Goal: Answer question/provide support

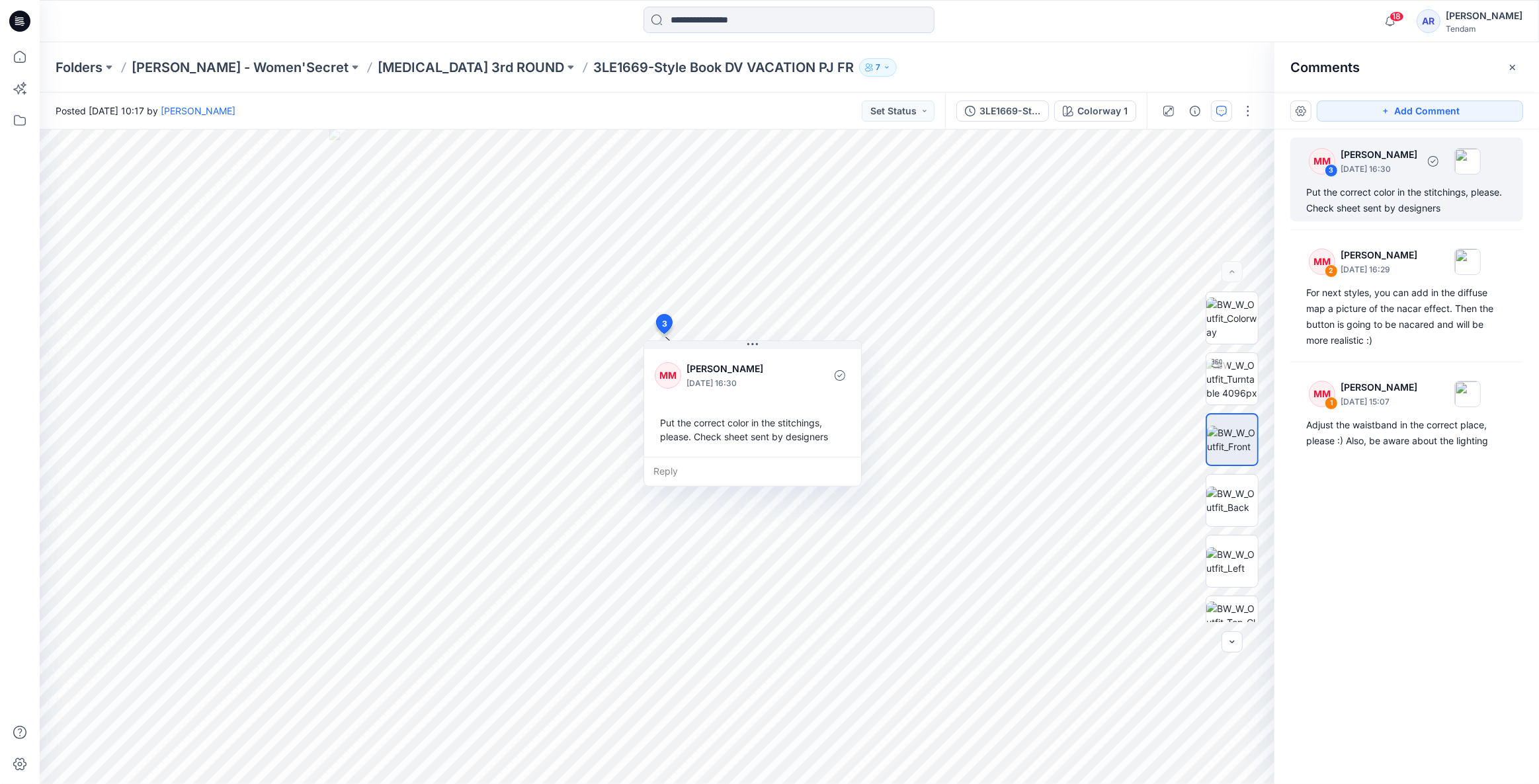
click at [1349, 198] on div "Put the correct color in the stitchings, please. Check sheet sent by designers" at bounding box center [1407, 201] width 201 height 32
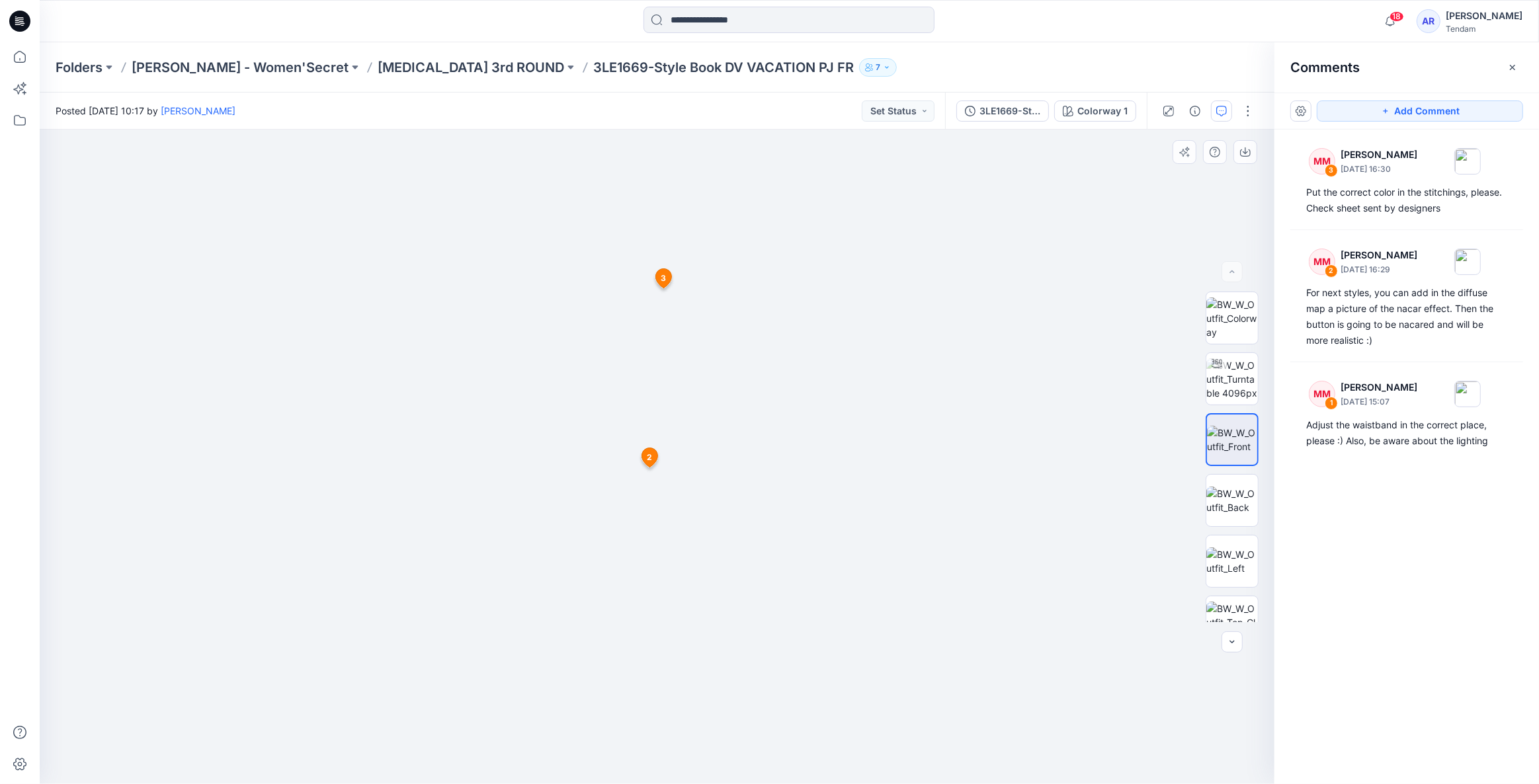
drag, startPoint x: 677, startPoint y: 282, endPoint x: 664, endPoint y: 495, distance: 213.4
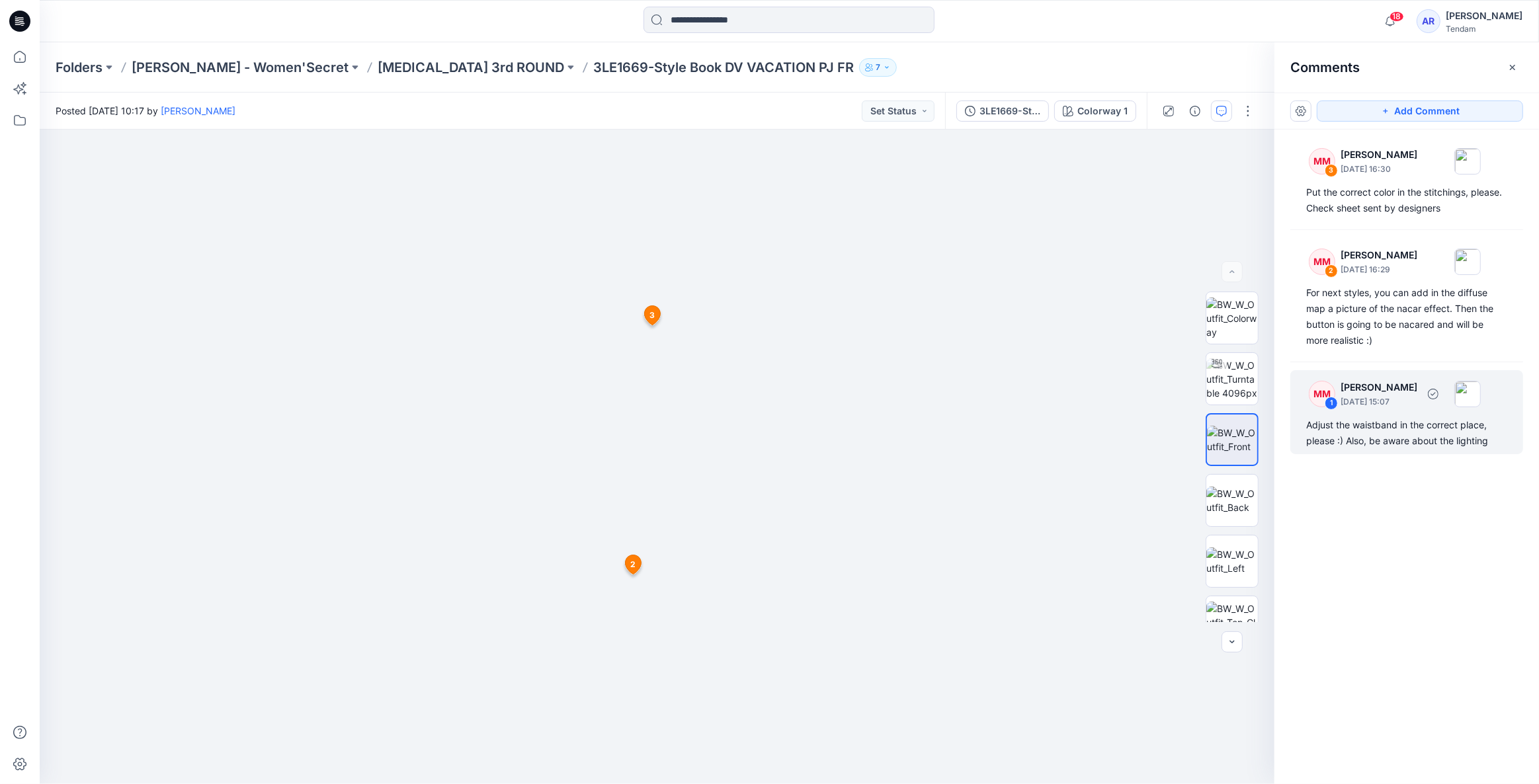
click at [1413, 427] on div "Adjust the waistband in the correct place, please :) Also, be aware about the l…" at bounding box center [1407, 433] width 201 height 32
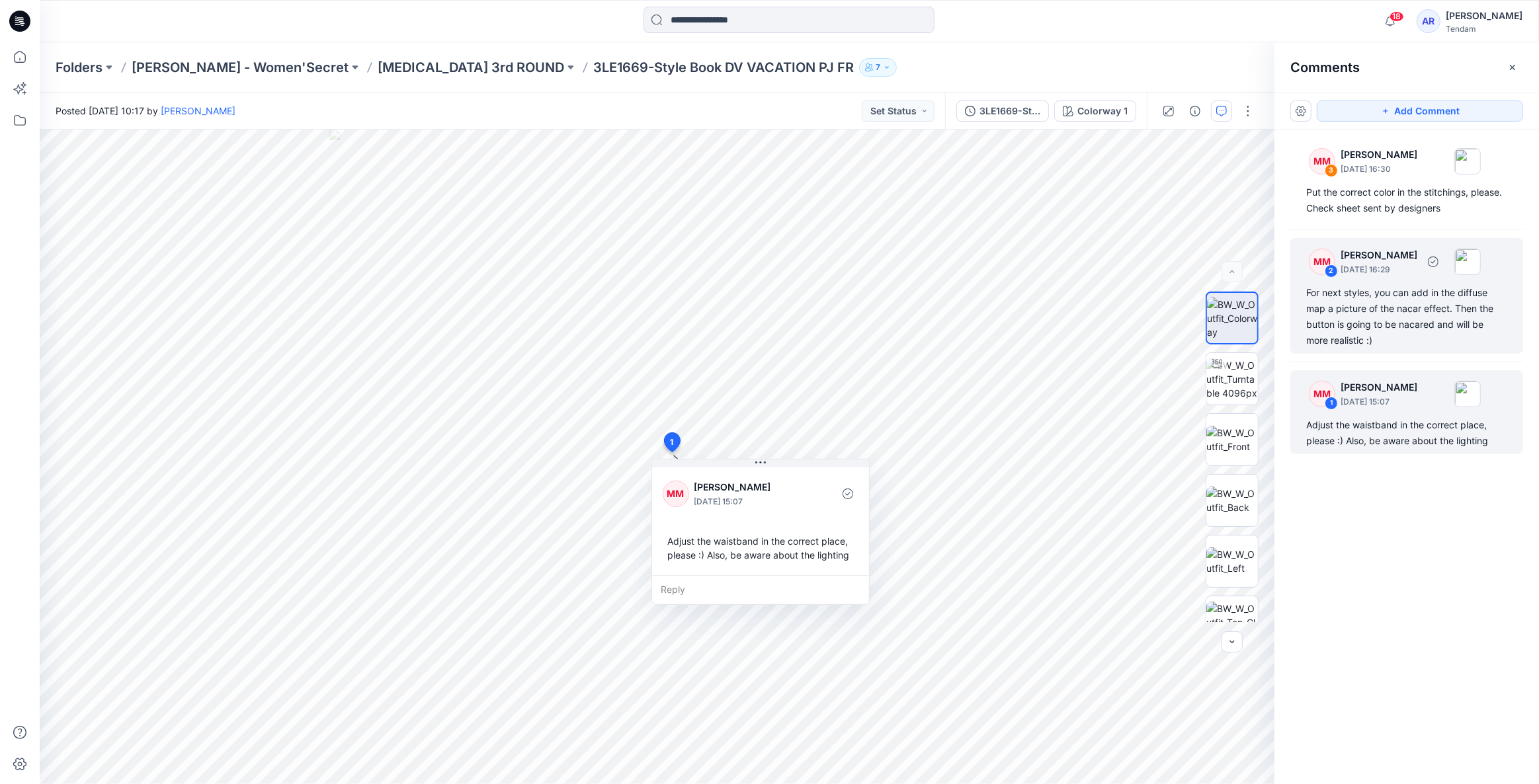
click at [1399, 311] on div "For next styles, you can add in the diffuse map a picture of the nacar effect. …" at bounding box center [1407, 316] width 201 height 63
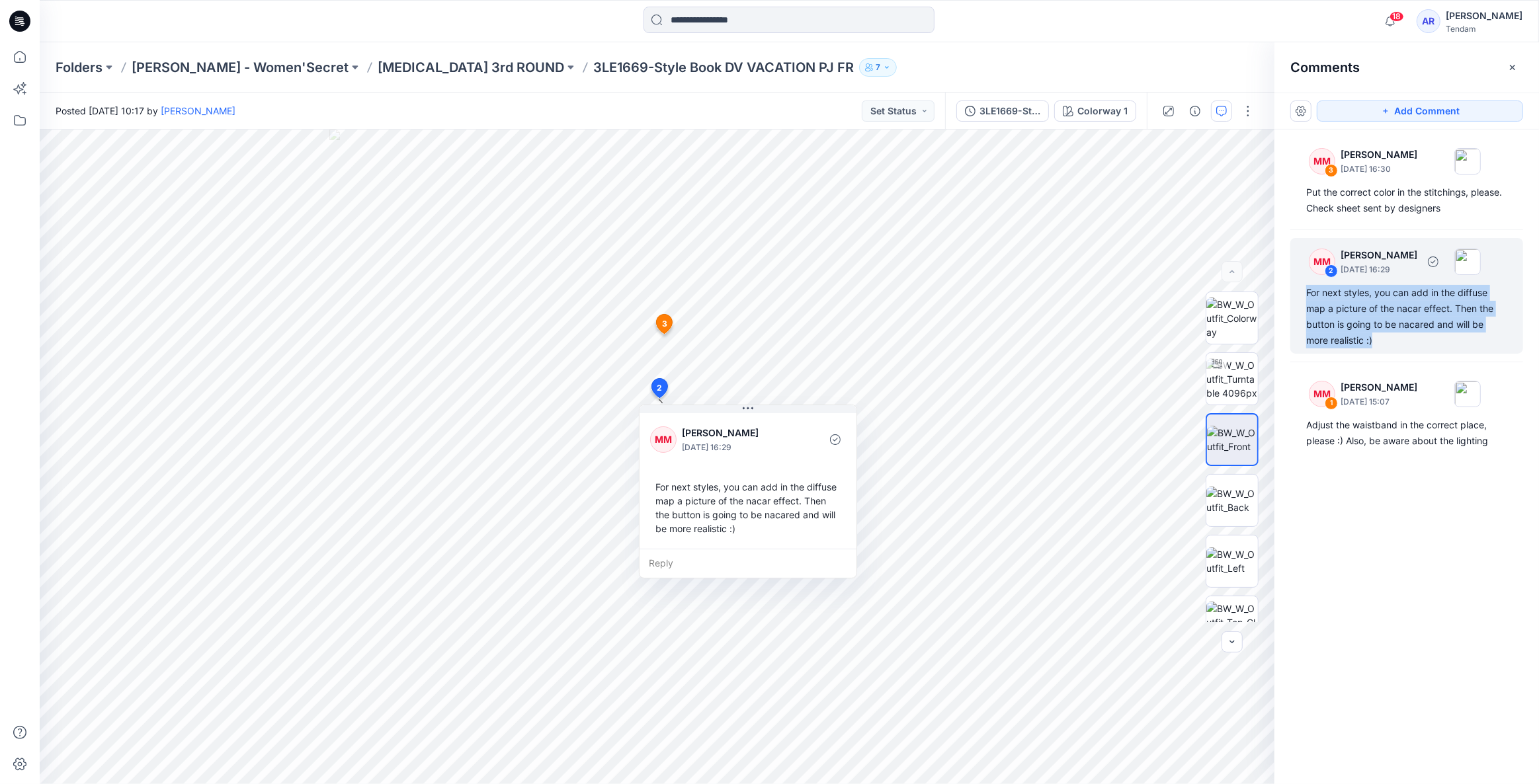
drag, startPoint x: 1375, startPoint y: 340, endPoint x: 1307, endPoint y: 297, distance: 80.5
click at [1307, 297] on div "For next styles, you can add in the diffuse map a picture of the nacar effect. …" at bounding box center [1407, 316] width 201 height 63
copy div "For next styles, you can add in the diffuse map a picture of the nacar effect. …"
click at [388, 59] on p "[MEDICAL_DATA] 3rd ROUND" at bounding box center [471, 67] width 186 height 19
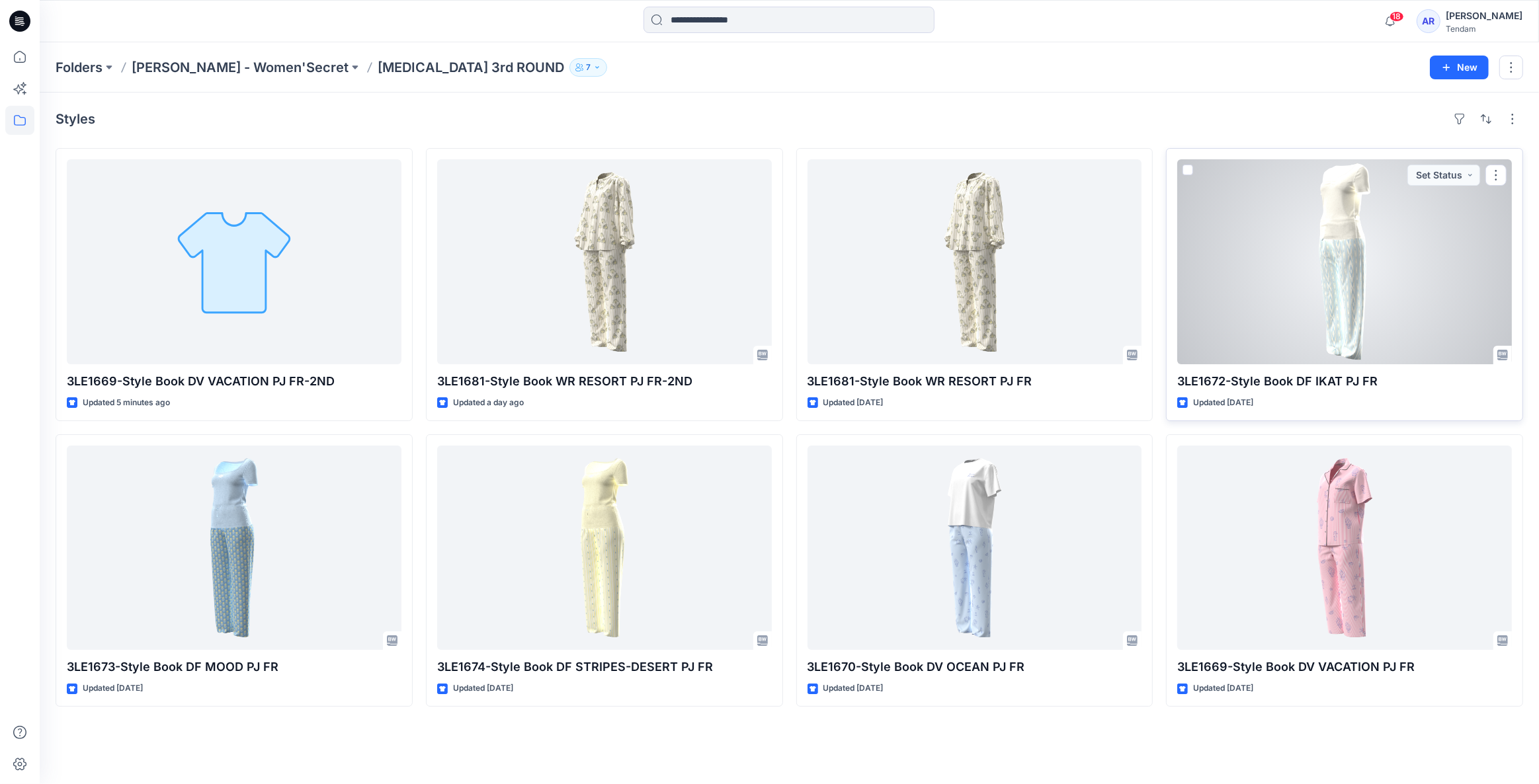
click at [1320, 298] on div at bounding box center [1344, 261] width 335 height 205
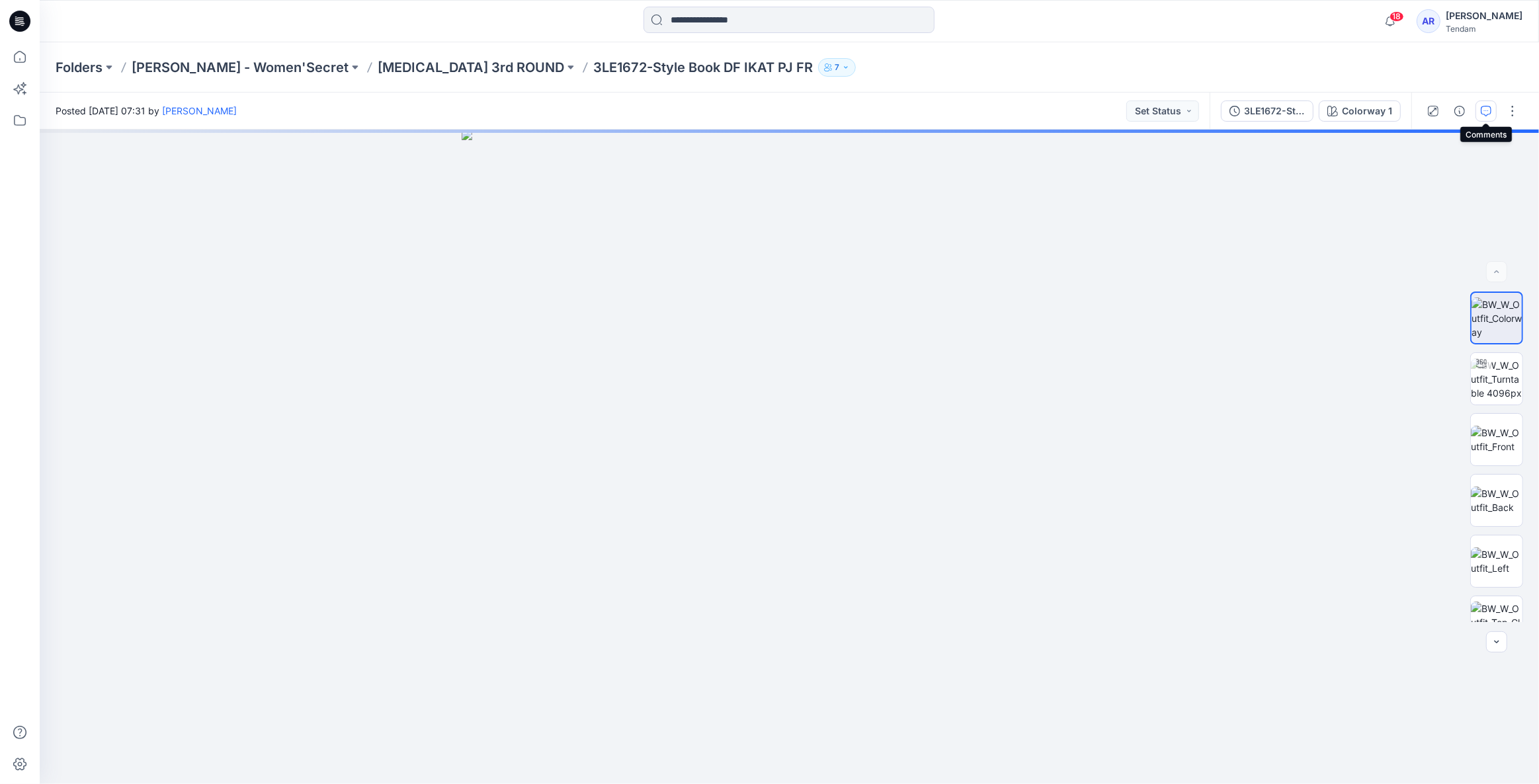
click at [1482, 113] on icon "button" at bounding box center [1486, 110] width 11 height 11
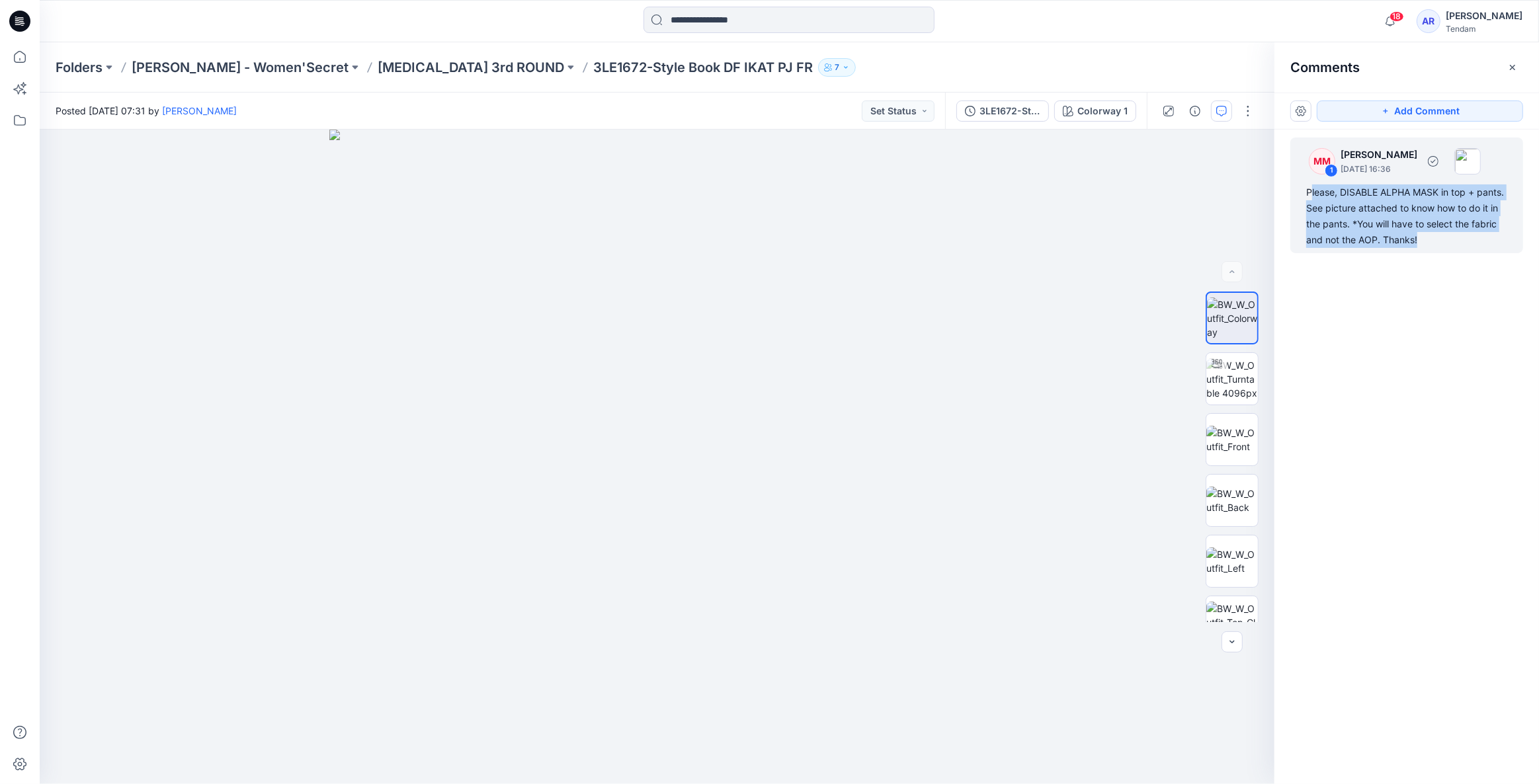
drag, startPoint x: 1421, startPoint y: 241, endPoint x: 1309, endPoint y: 194, distance: 121.5
click at [1309, 194] on div "Please, DISABLE ALPHA MASK in top + pants. See picture attached to know how to …" at bounding box center [1407, 216] width 201 height 63
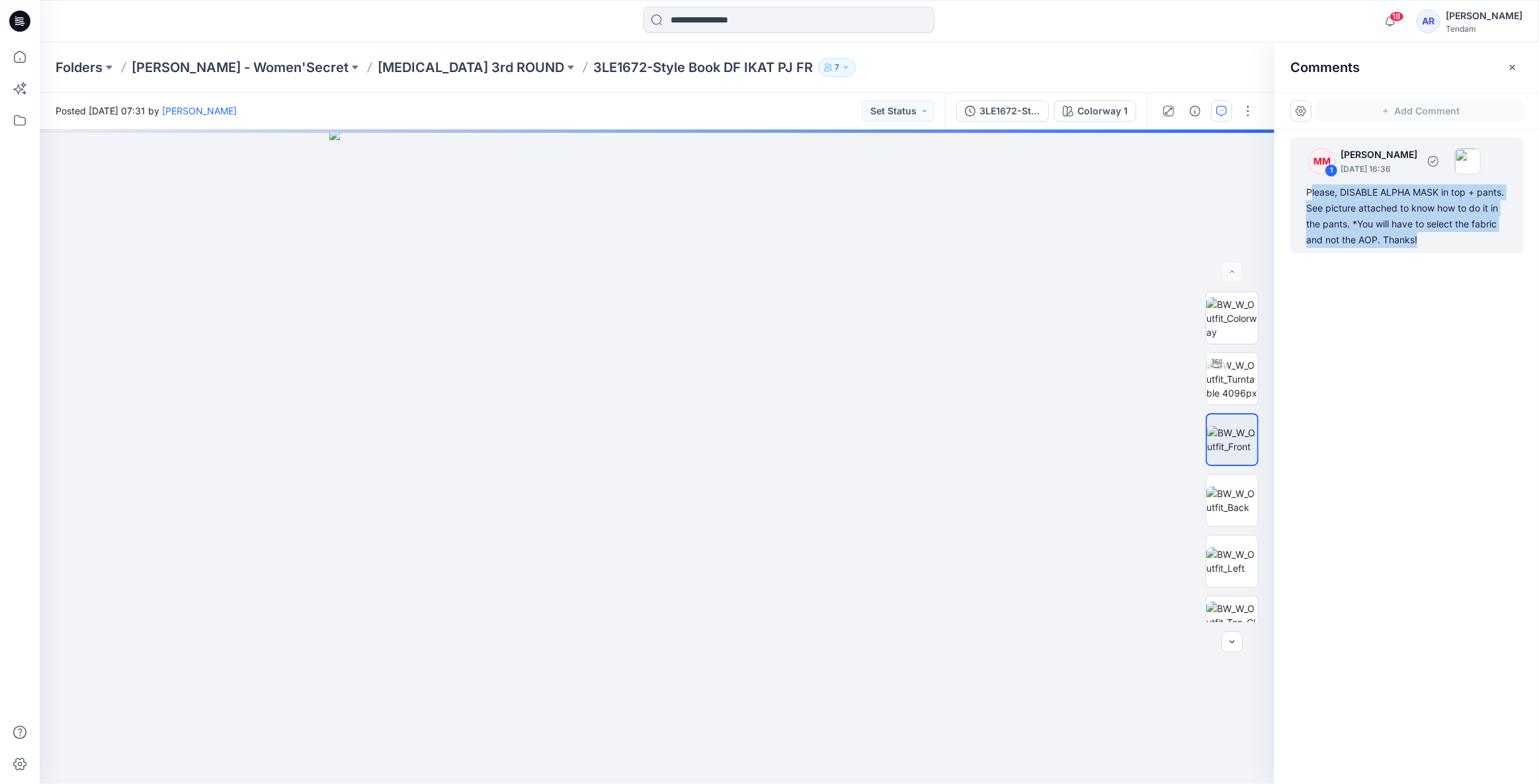
click at [1347, 209] on div "Please, DISABLE ALPHA MASK in top + pants. See picture attached to know how to …" at bounding box center [1407, 216] width 201 height 63
click at [1345, 210] on div "Please, DISABLE ALPHA MASK in top + pants. See picture attached to know how to …" at bounding box center [1407, 216] width 201 height 63
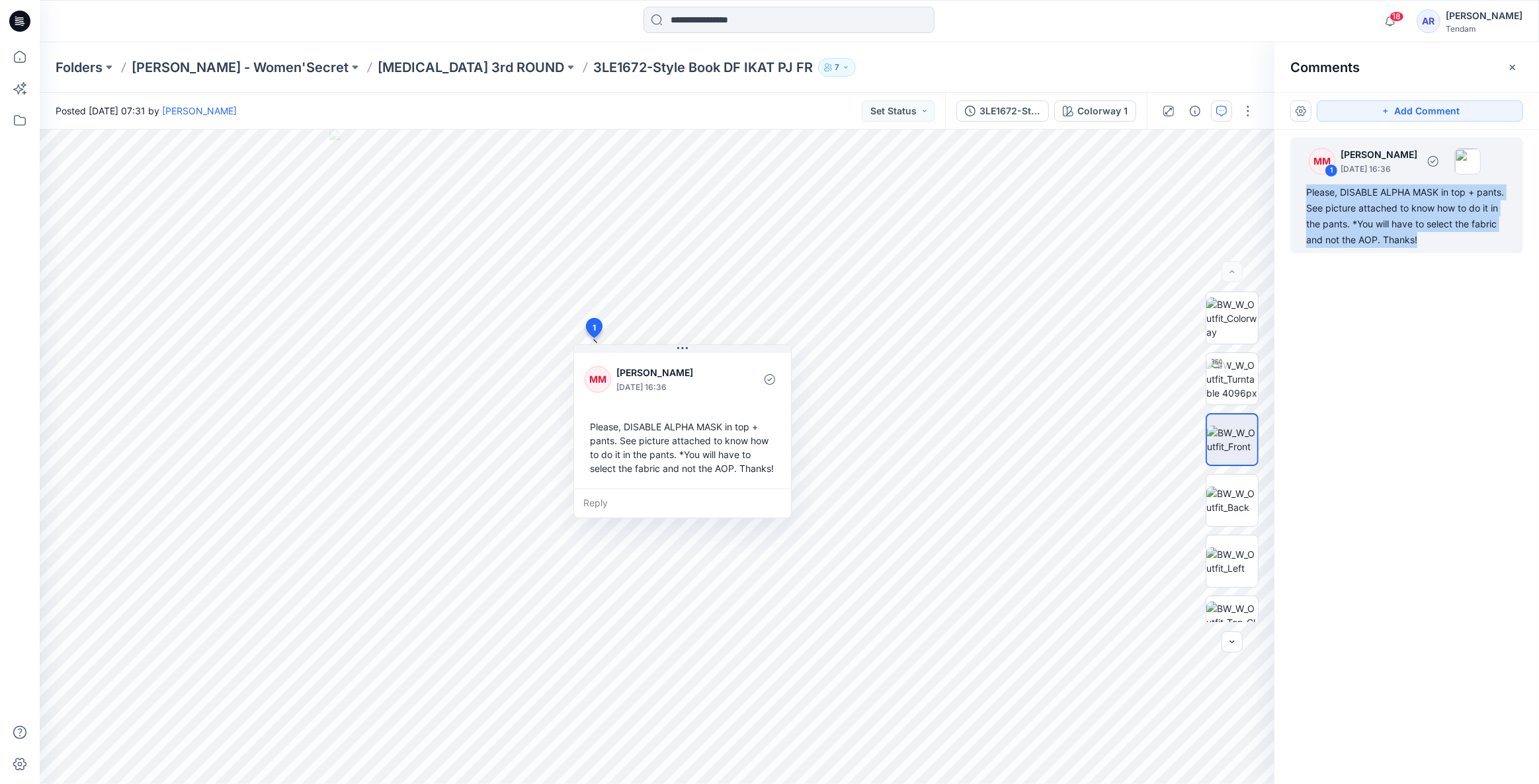
drag, startPoint x: 1417, startPoint y: 239, endPoint x: 1308, endPoint y: 196, distance: 117.2
click at [1308, 196] on div "Please, DISABLE ALPHA MASK in top + pants. See picture attached to know how to …" at bounding box center [1407, 216] width 201 height 63
copy div "Please, DISABLE ALPHA MASK in top + pants. See picture attached to know how to …"
click at [378, 69] on p "[MEDICAL_DATA] 3rd ROUND" at bounding box center [471, 67] width 186 height 19
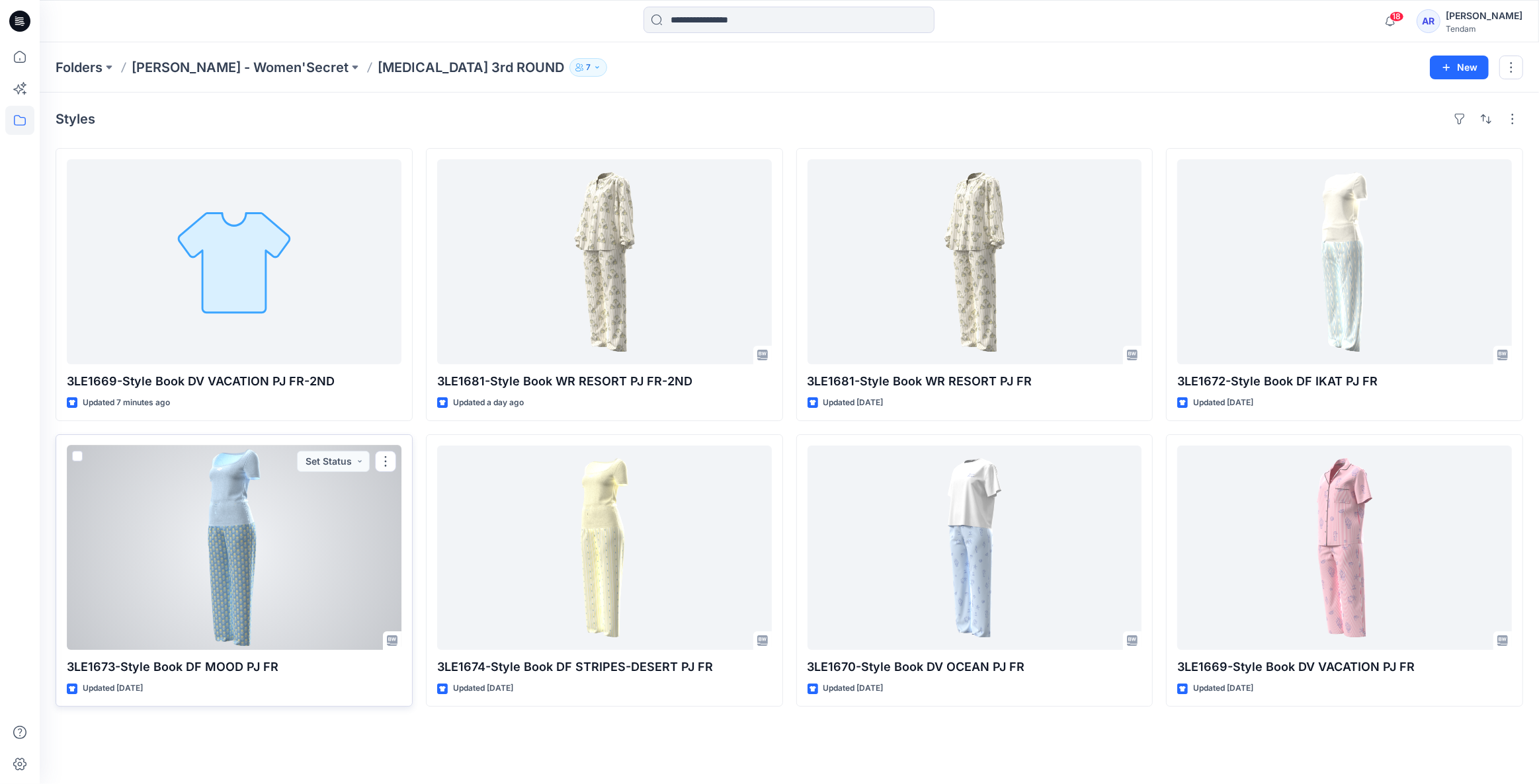
click at [198, 556] on div at bounding box center [234, 548] width 335 height 205
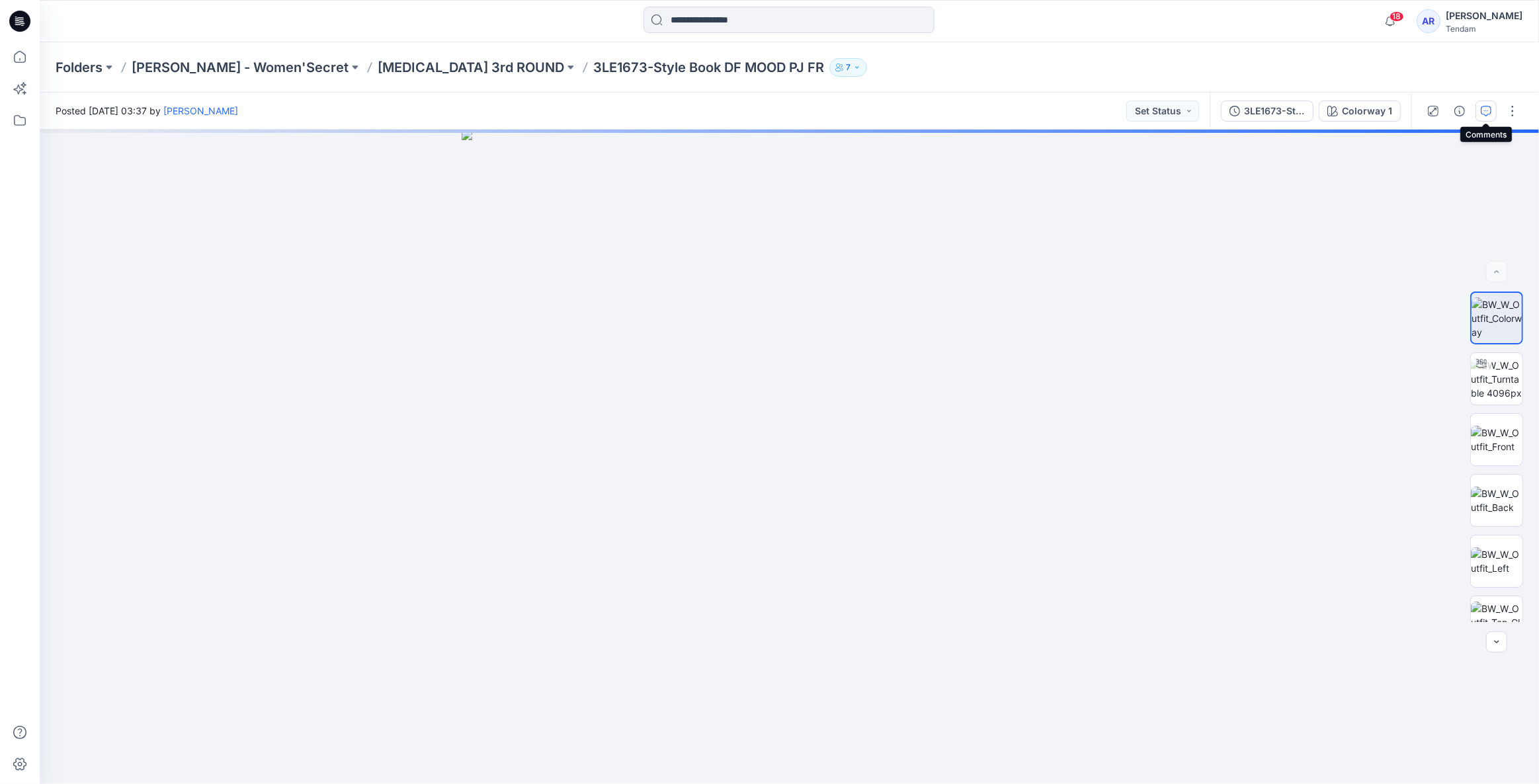
click at [1477, 112] on button "button" at bounding box center [1486, 110] width 21 height 21
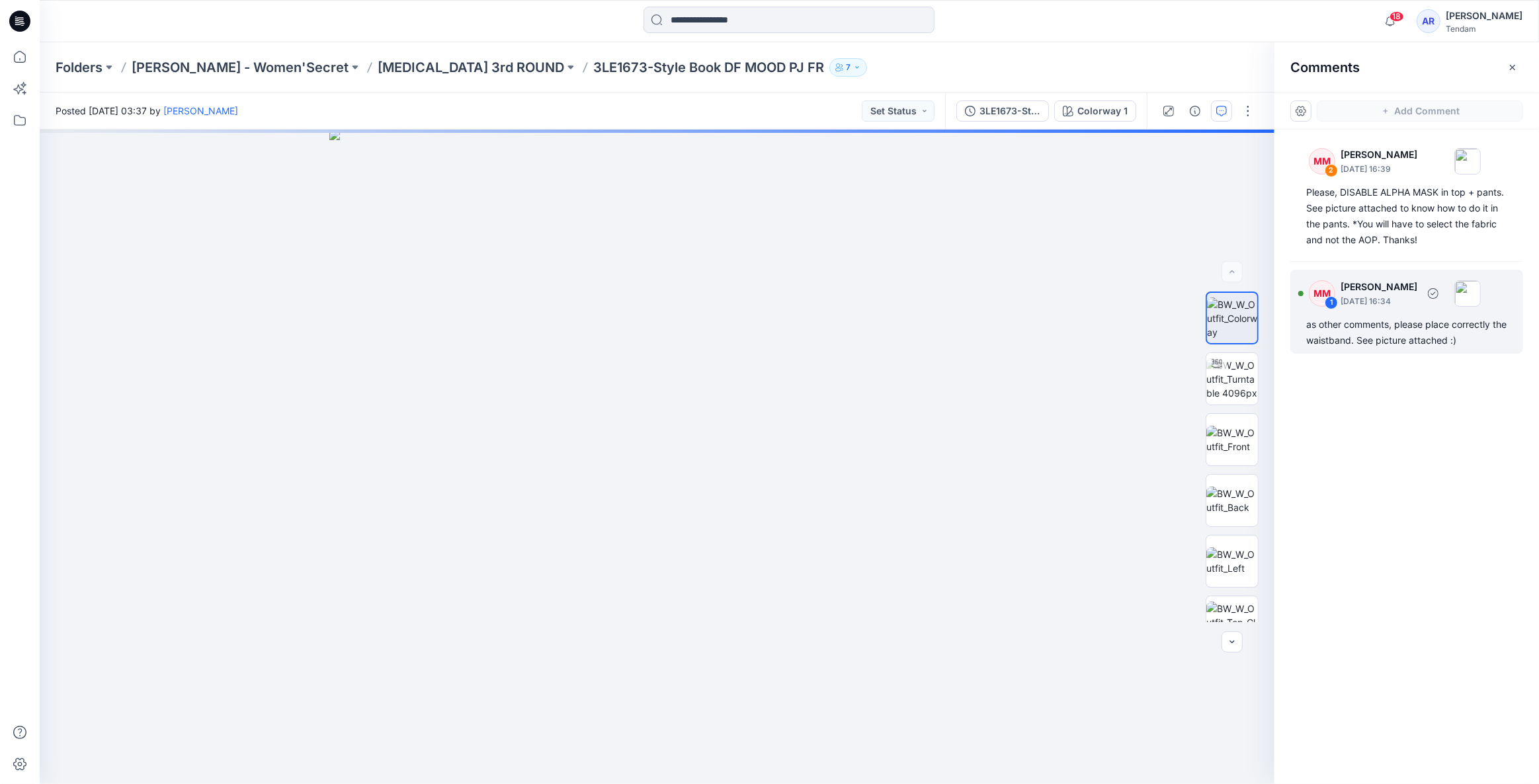
click at [1350, 329] on div "as other comments, please place correctly the waistband. See picture attached :)" at bounding box center [1407, 333] width 201 height 32
click at [1348, 325] on div "as other comments, please place correctly the waistband. See picture attached :)" at bounding box center [1407, 333] width 201 height 32
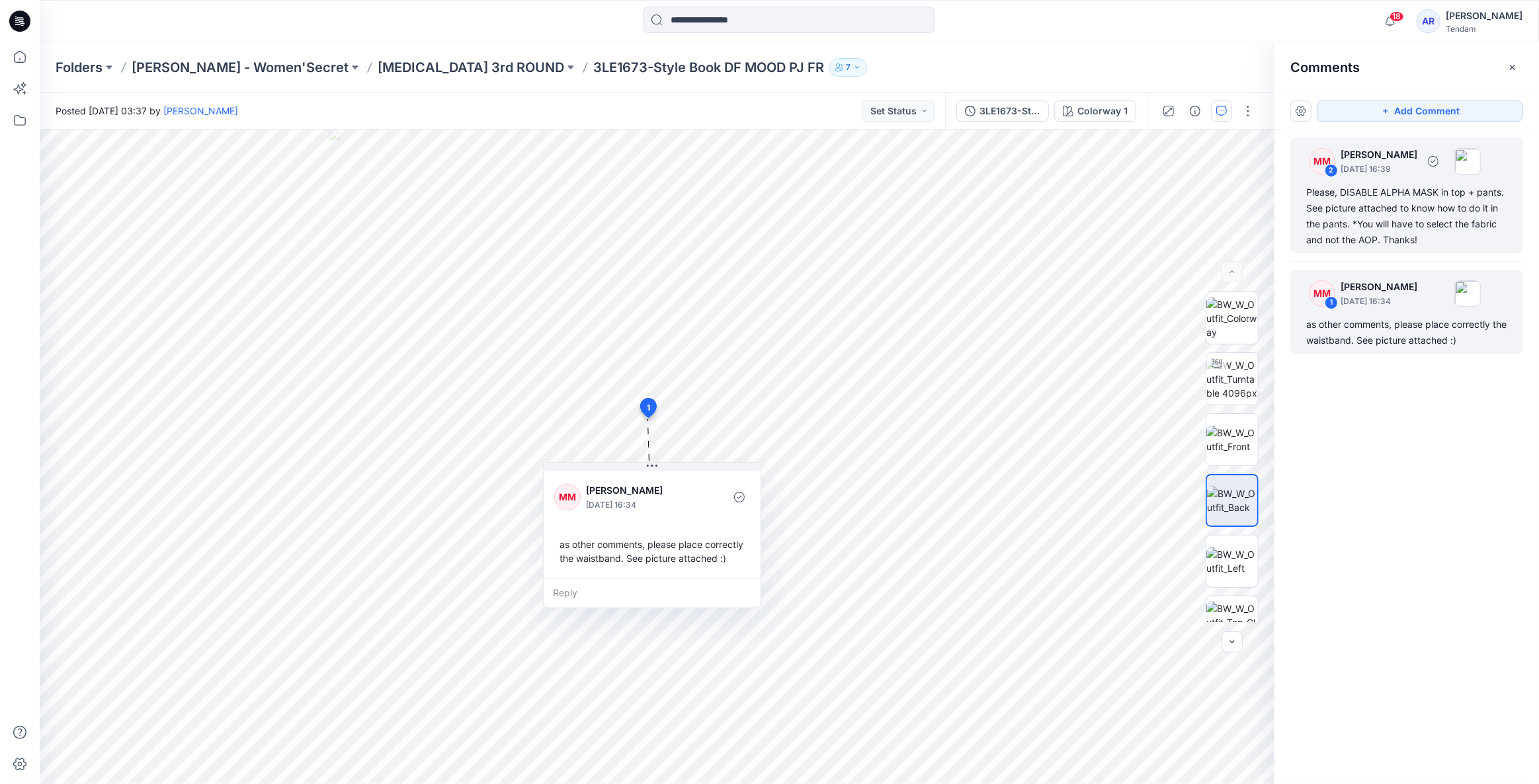
click at [1360, 191] on div "Please, DISABLE ALPHA MASK in top + pants. See picture attached to know how to …" at bounding box center [1407, 216] width 201 height 63
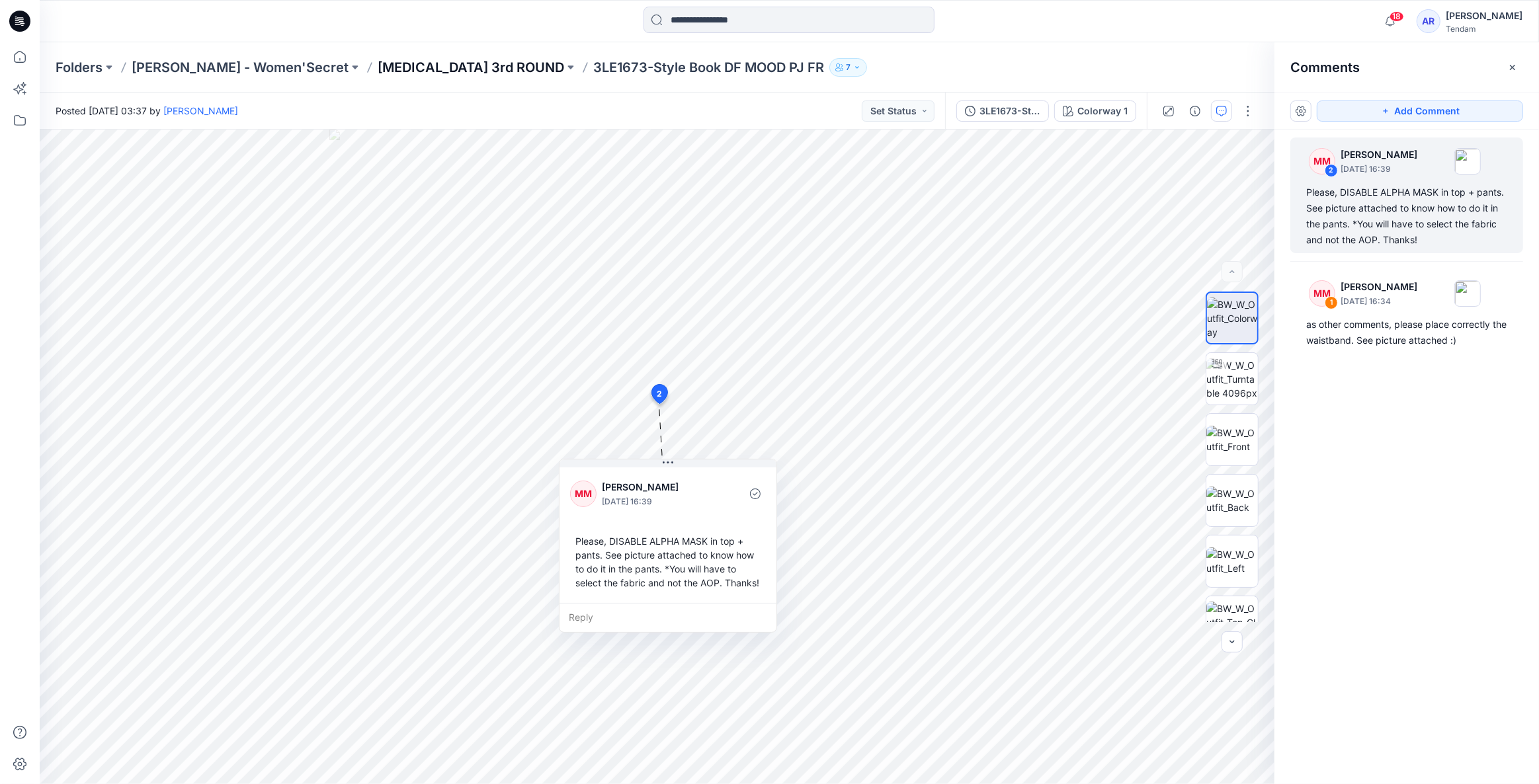
click at [378, 64] on p "[MEDICAL_DATA] 3rd ROUND" at bounding box center [471, 67] width 186 height 19
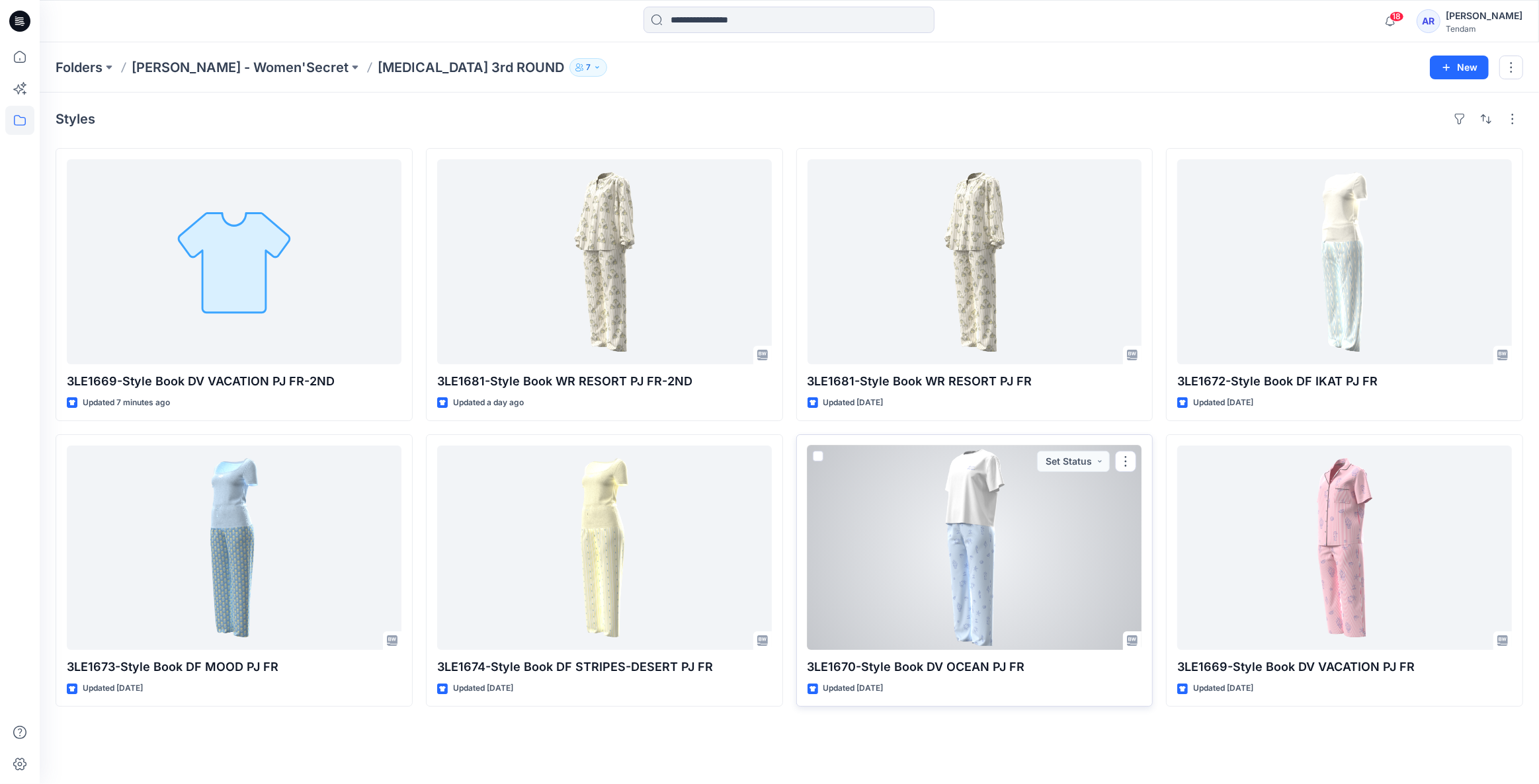
click at [913, 563] on div at bounding box center [975, 548] width 335 height 205
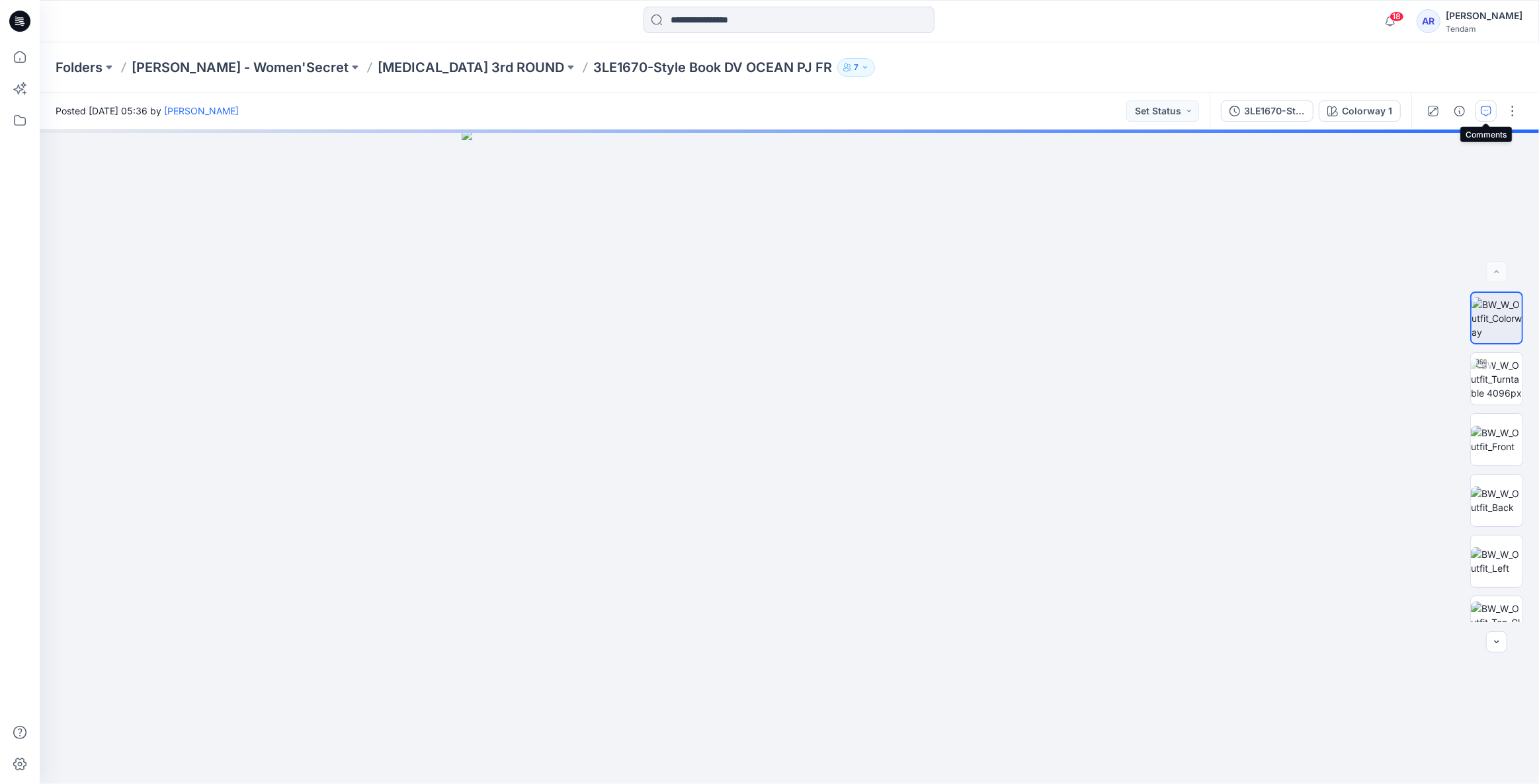
click at [1487, 109] on icon "button" at bounding box center [1486, 110] width 11 height 11
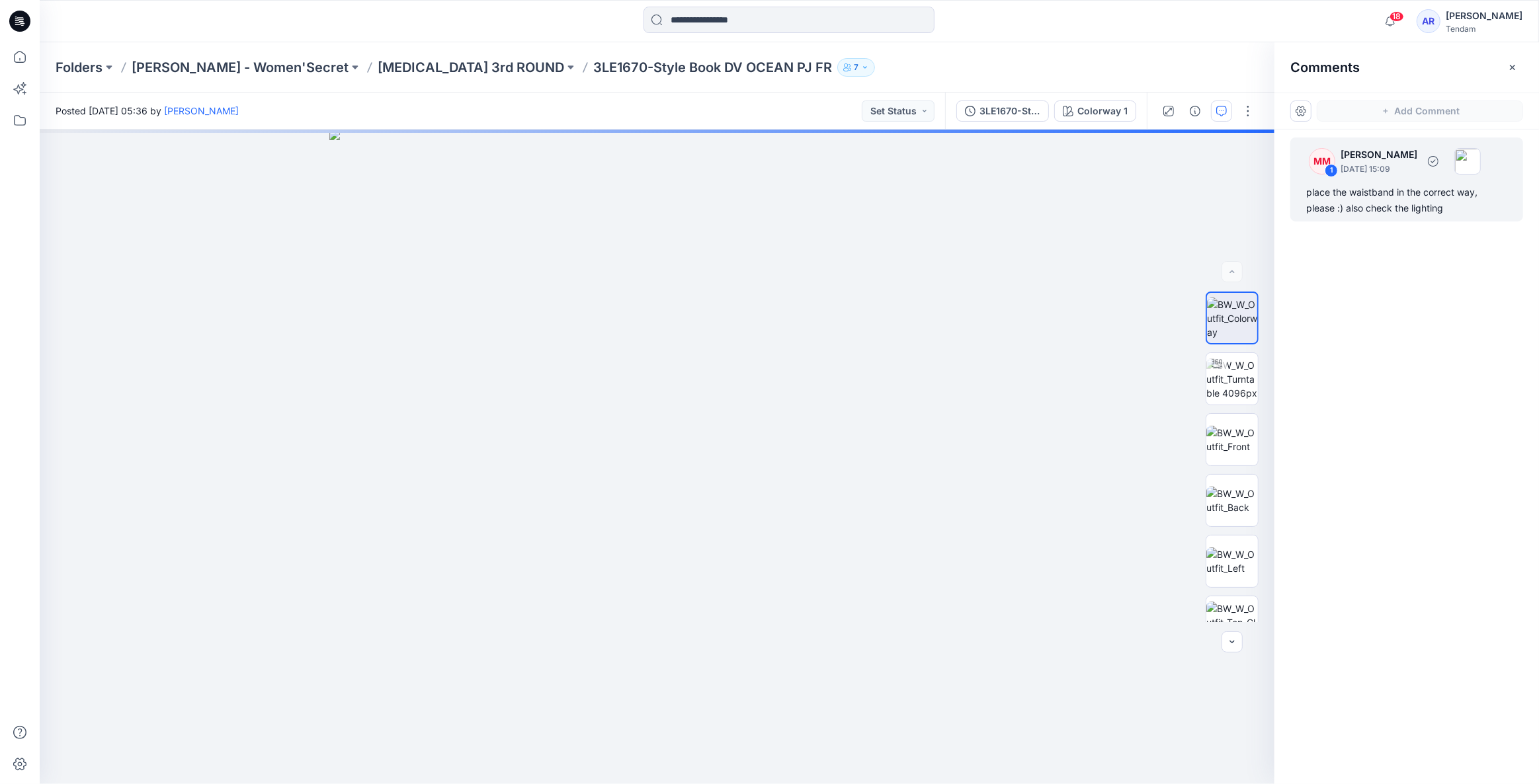
click at [1375, 200] on div "place the waistband in the correct way, please :) also check the lighting" at bounding box center [1407, 201] width 201 height 32
